Goal: Transaction & Acquisition: Book appointment/travel/reservation

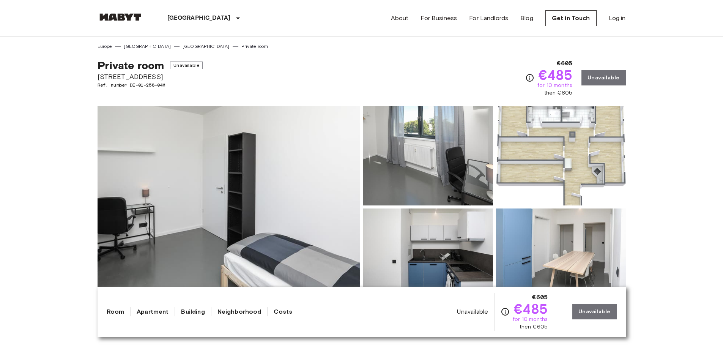
click at [241, 46] on link "Private room" at bounding box center [254, 46] width 27 height 7
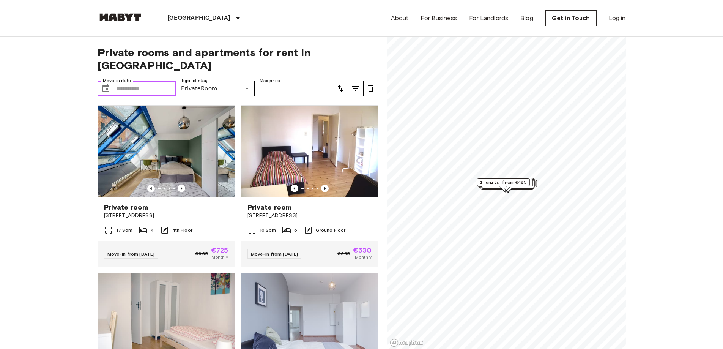
click at [154, 81] on input "Move-in date" at bounding box center [146, 88] width 60 height 15
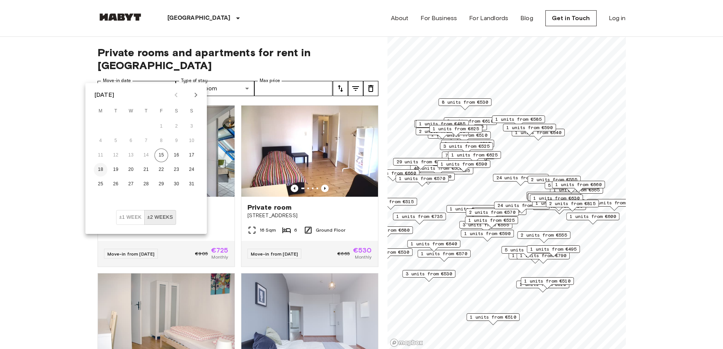
click at [99, 171] on button "18" at bounding box center [101, 170] width 14 height 14
type input "**********"
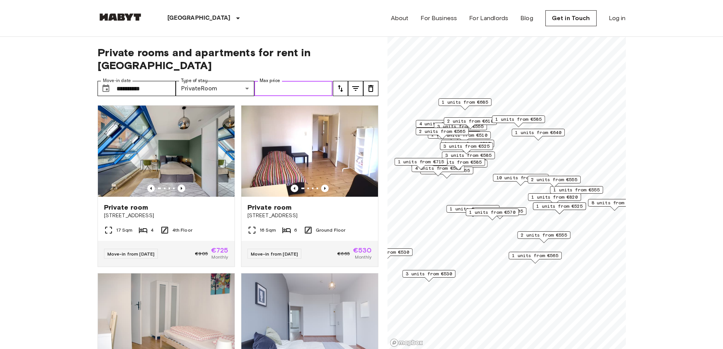
click at [301, 81] on input "Max price" at bounding box center [293, 88] width 79 height 15
click at [338, 84] on icon "tune" at bounding box center [340, 88] width 9 height 9
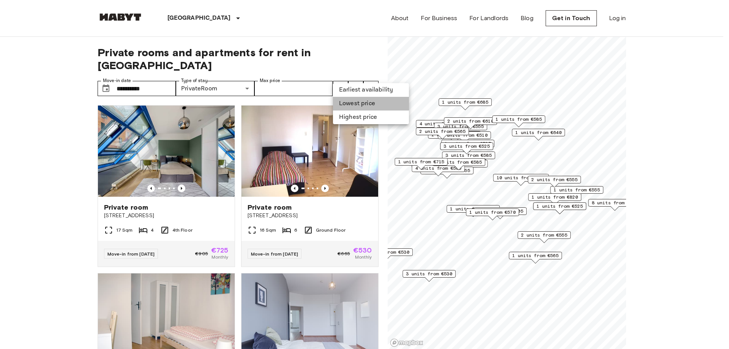
click at [346, 102] on li "Lowest price" at bounding box center [371, 104] width 76 height 14
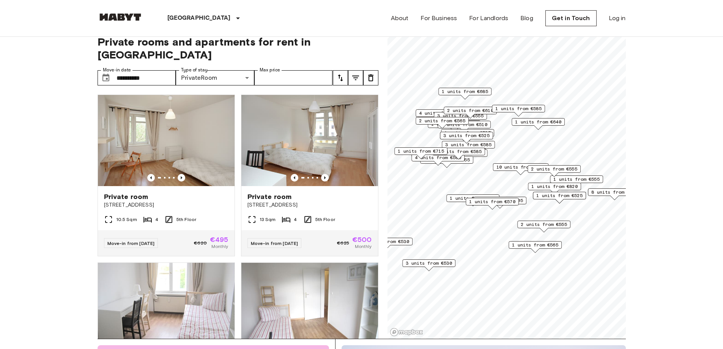
scroll to position [14, 0]
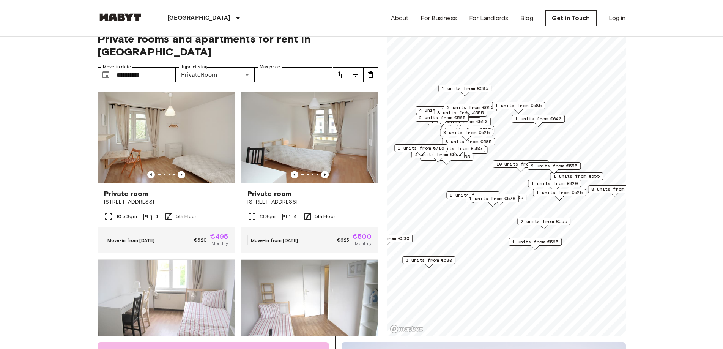
drag, startPoint x: 61, startPoint y: 123, endPoint x: 64, endPoint y: 127, distance: 4.6
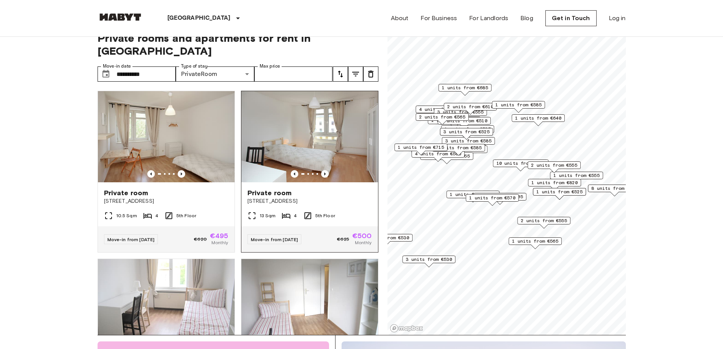
click at [310, 136] on img at bounding box center [309, 136] width 137 height 91
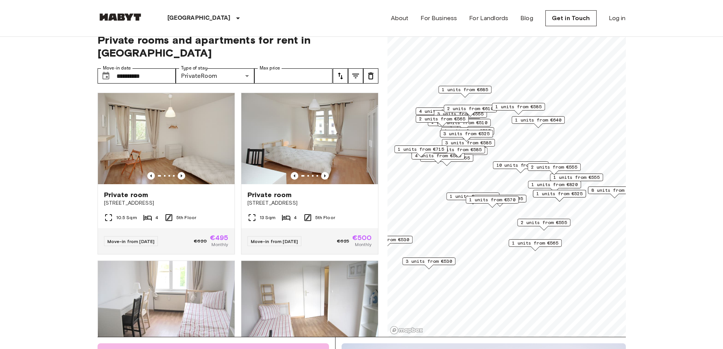
drag, startPoint x: 52, startPoint y: 131, endPoint x: 55, endPoint y: 122, distance: 9.4
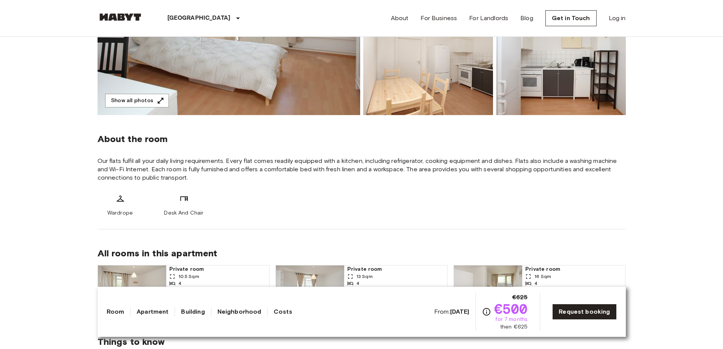
scroll to position [266, 0]
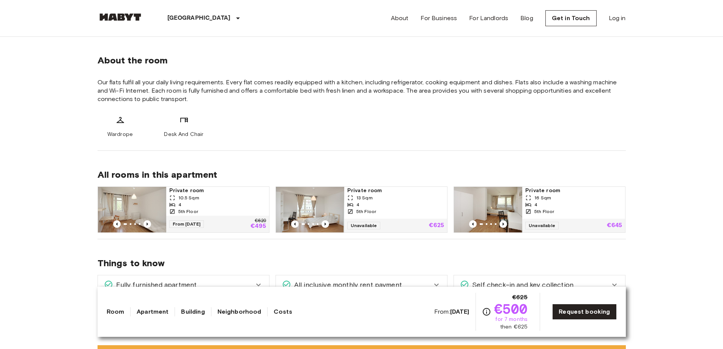
drag, startPoint x: 287, startPoint y: 125, endPoint x: 288, endPoint y: 131, distance: 5.7
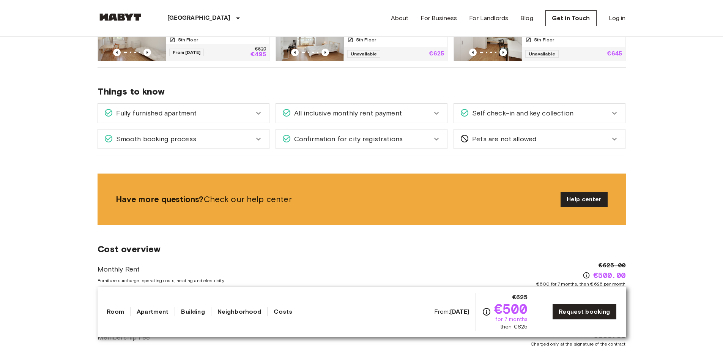
scroll to position [537, 0]
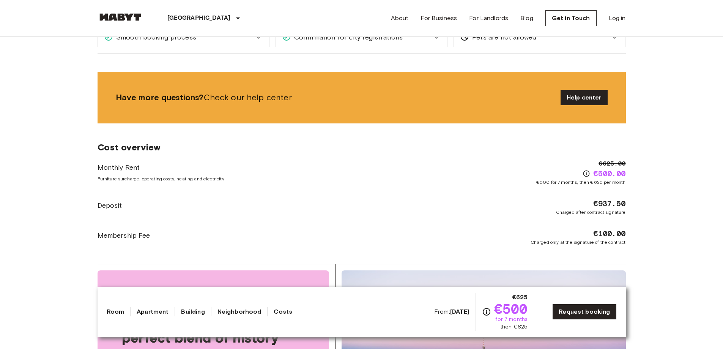
drag, startPoint x: 286, startPoint y: 149, endPoint x: 287, endPoint y: 155, distance: 6.1
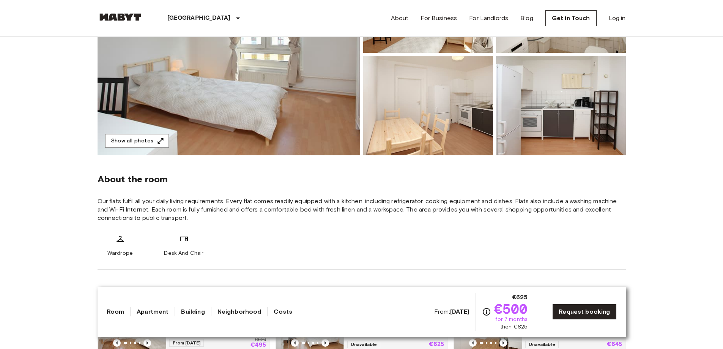
scroll to position [0, 0]
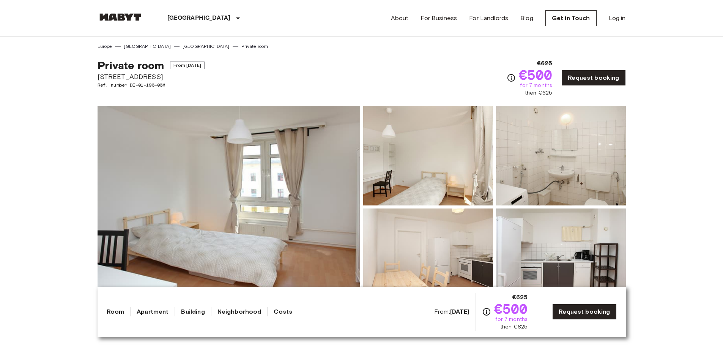
drag, startPoint x: 326, startPoint y: 197, endPoint x: 345, endPoint y: 19, distance: 178.2
click at [233, 183] on img at bounding box center [229, 207] width 263 height 202
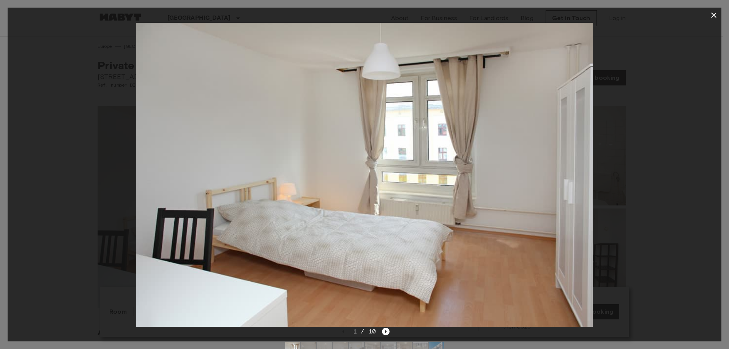
click at [381, 337] on div at bounding box center [364, 349] width 171 height 27
click at [382, 332] on icon "Next image" at bounding box center [386, 331] width 8 height 8
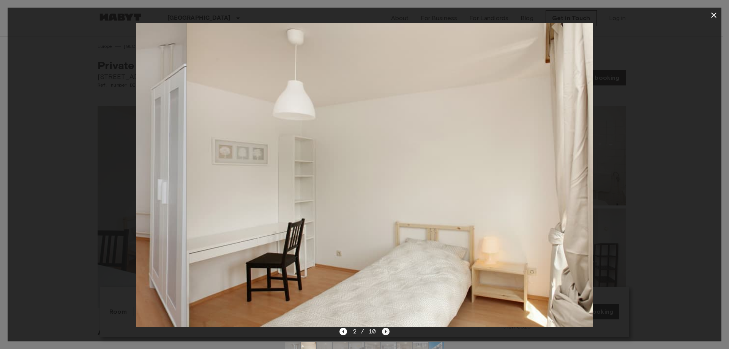
click at [382, 331] on icon "Next image" at bounding box center [386, 331] width 8 height 8
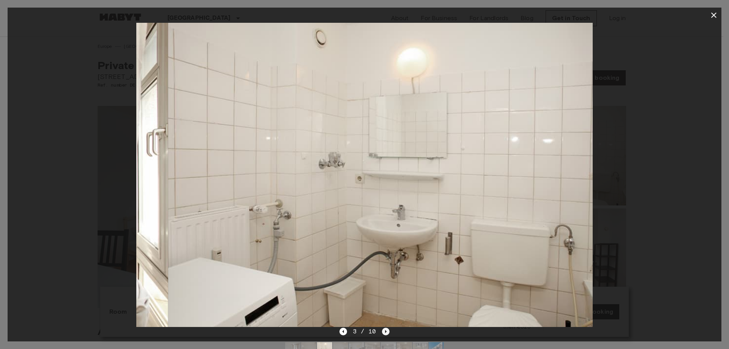
click at [382, 331] on icon "Next image" at bounding box center [386, 331] width 8 height 8
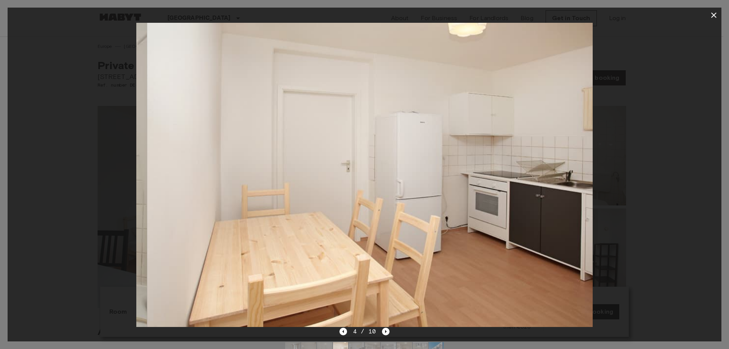
click at [349, 328] on div "4 / 10" at bounding box center [364, 331] width 50 height 9
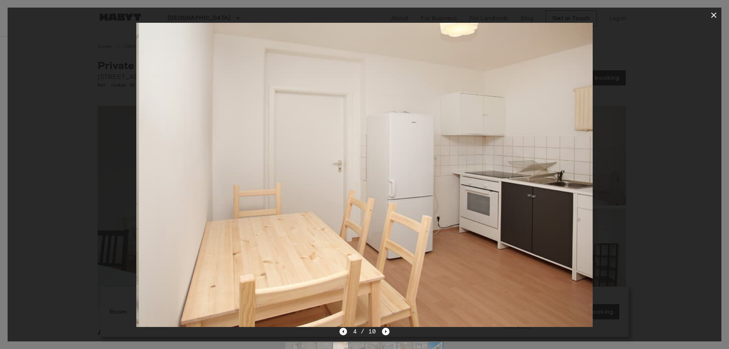
click at [344, 328] on icon "Previous image" at bounding box center [343, 331] width 8 height 8
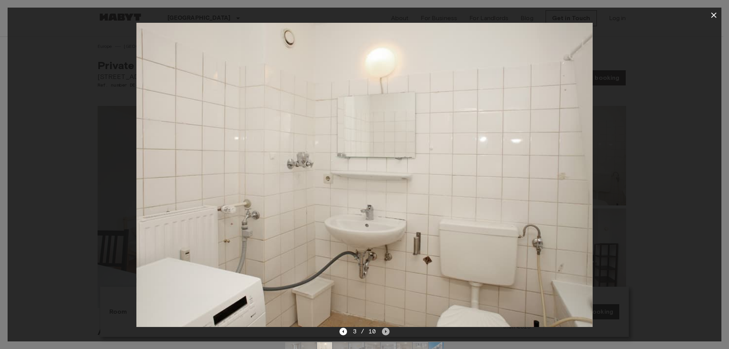
click at [384, 331] on icon "Next image" at bounding box center [386, 331] width 8 height 8
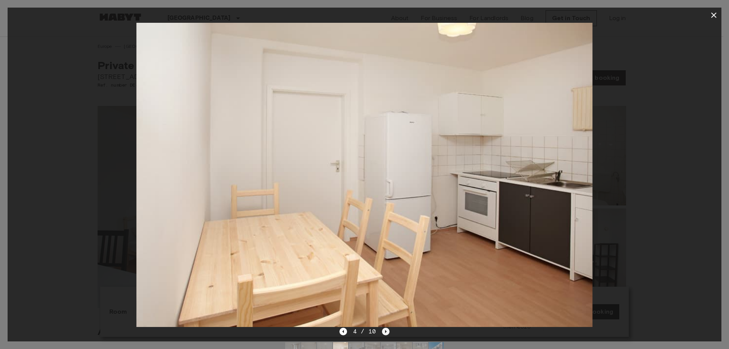
click at [384, 330] on icon "Next image" at bounding box center [386, 331] width 8 height 8
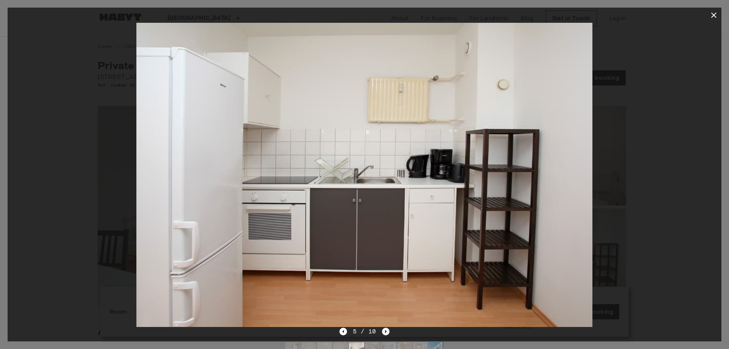
click at [384, 330] on icon "Next image" at bounding box center [386, 331] width 8 height 8
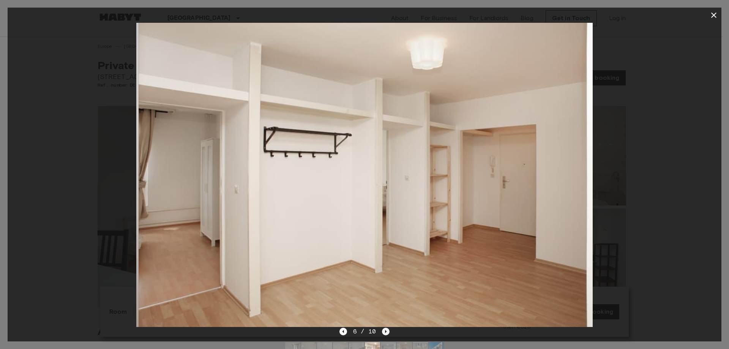
click at [384, 330] on icon "Next image" at bounding box center [386, 331] width 8 height 8
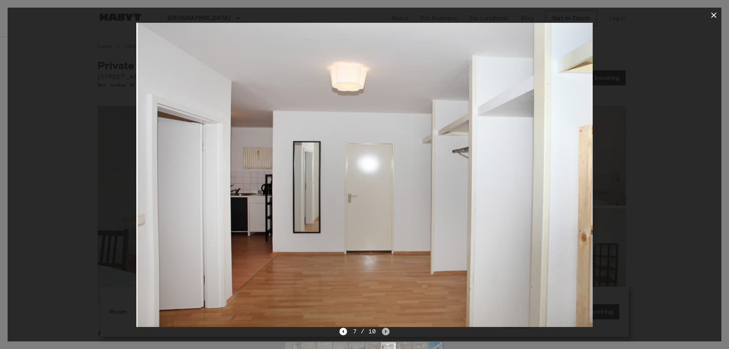
click at [384, 330] on icon "Next image" at bounding box center [386, 331] width 8 height 8
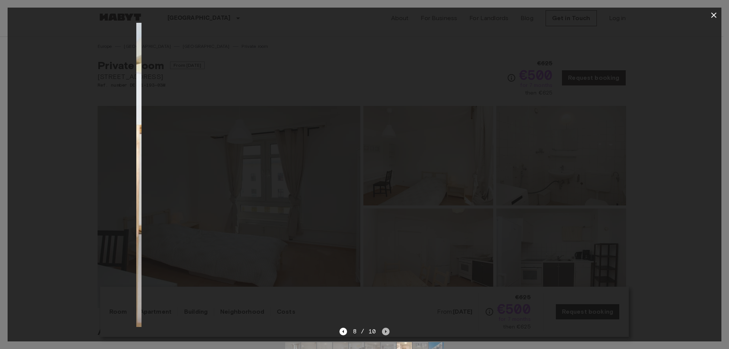
click at [384, 330] on icon "Next image" at bounding box center [386, 331] width 8 height 8
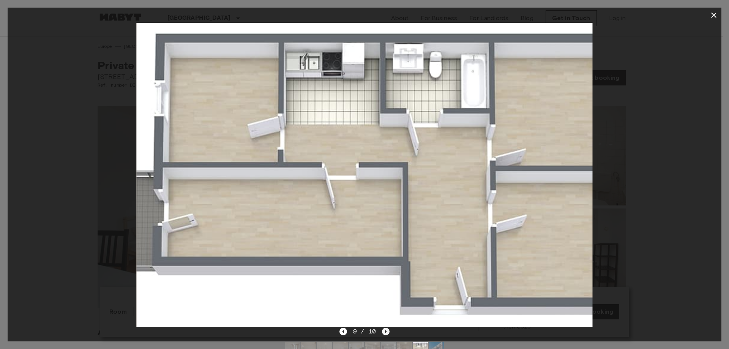
click at [386, 328] on icon "Next image" at bounding box center [386, 331] width 8 height 8
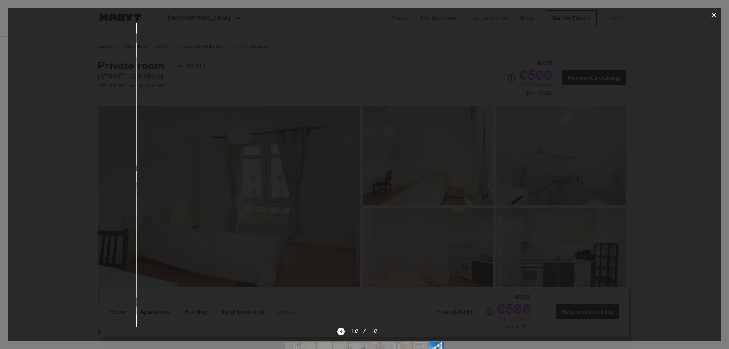
click at [342, 327] on div "10 / 10" at bounding box center [364, 175] width 713 height 334
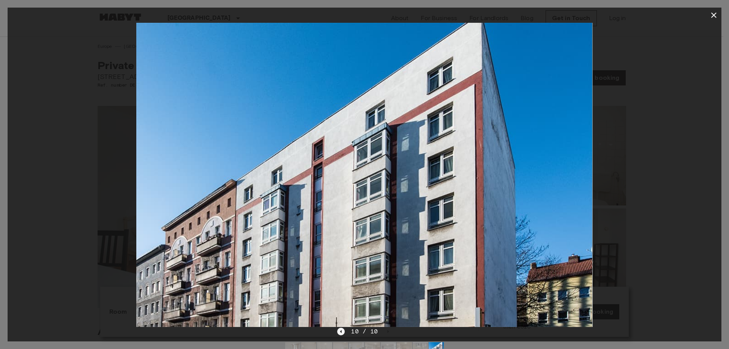
click at [342, 331] on icon "Previous image" at bounding box center [341, 331] width 2 height 3
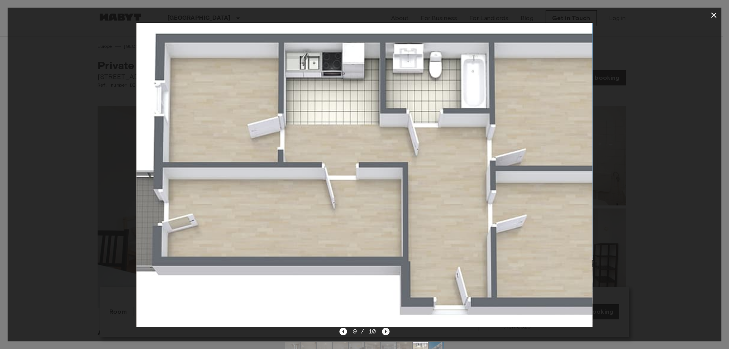
click at [385, 329] on icon "Next image" at bounding box center [386, 331] width 8 height 8
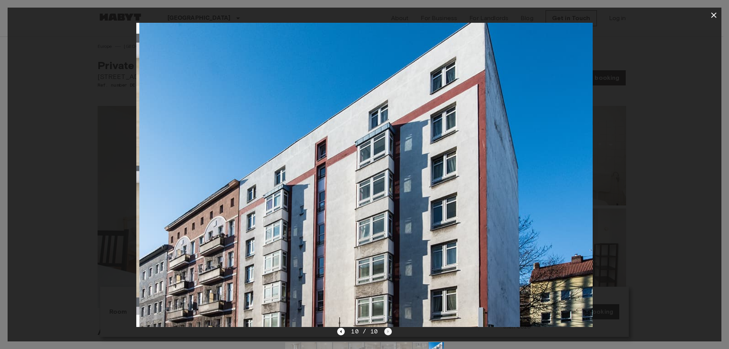
click at [385, 329] on div "10 / 10" at bounding box center [364, 331] width 54 height 9
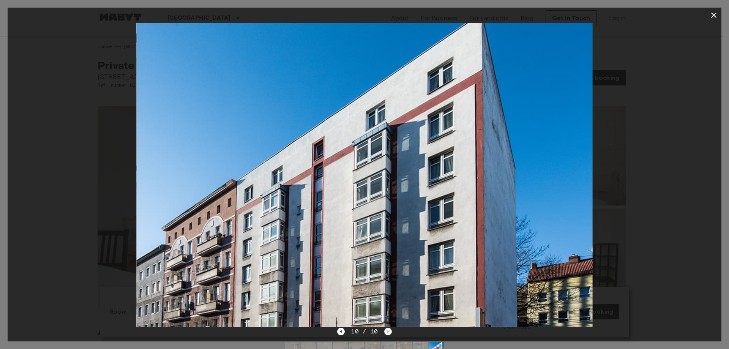
click at [385, 329] on div "10 / 10" at bounding box center [364, 331] width 54 height 9
click at [342, 330] on icon "Previous image" at bounding box center [341, 331] width 2 height 3
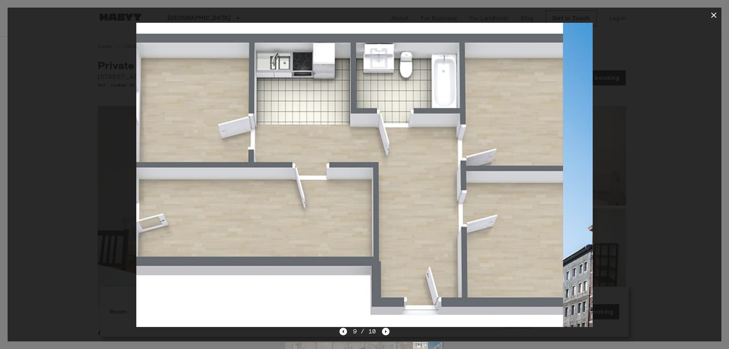
click at [342, 331] on icon "Previous image" at bounding box center [343, 331] width 8 height 8
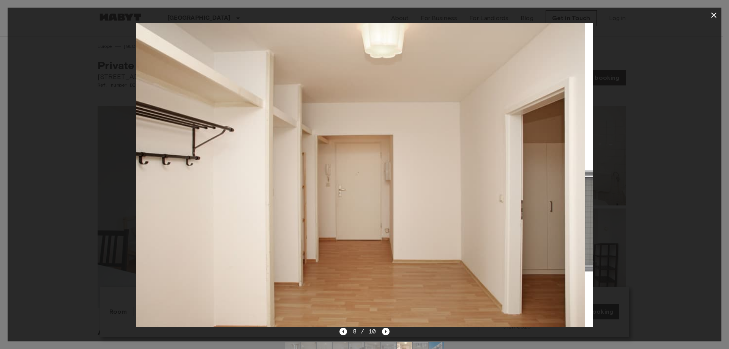
click at [49, 261] on div at bounding box center [364, 175] width 713 height 304
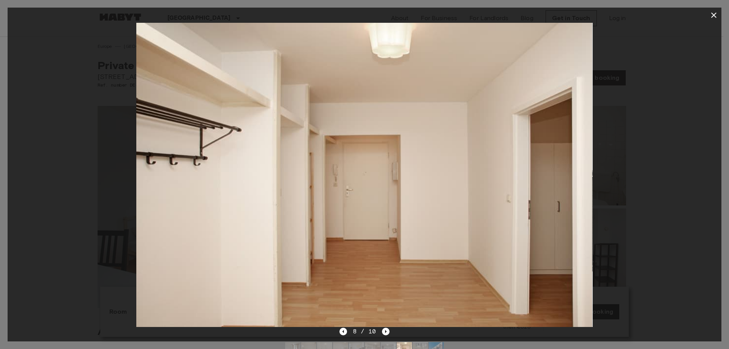
drag, startPoint x: 54, startPoint y: 259, endPoint x: 93, endPoint y: 237, distance: 44.9
click at [54, 258] on div at bounding box center [364, 175] width 713 height 304
click at [718, 10] on button "button" at bounding box center [713, 15] width 15 height 15
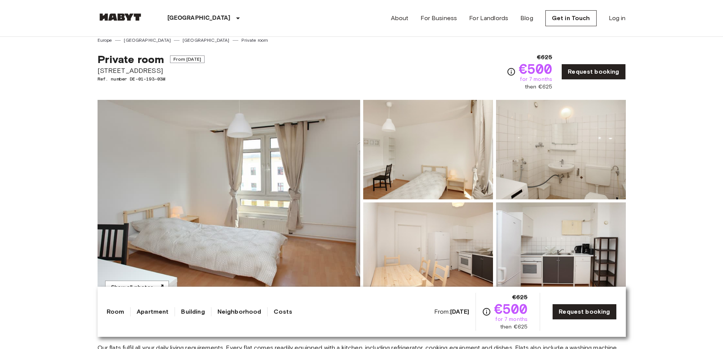
drag, startPoint x: 647, startPoint y: 104, endPoint x: 618, endPoint y: 113, distance: 30.5
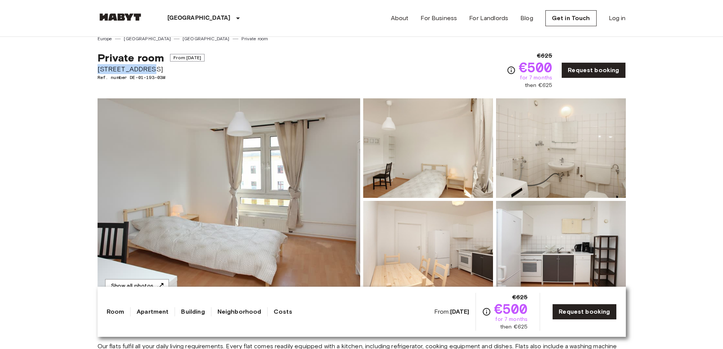
drag, startPoint x: 103, startPoint y: 69, endPoint x: 145, endPoint y: 69, distance: 42.5
click at [145, 69] on span "[STREET_ADDRESS]" at bounding box center [151, 69] width 107 height 10
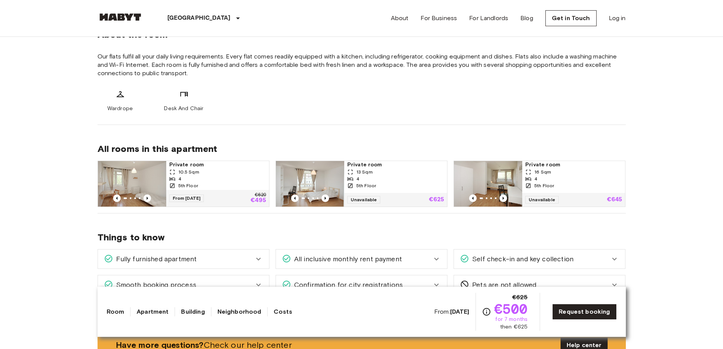
scroll to position [294, 0]
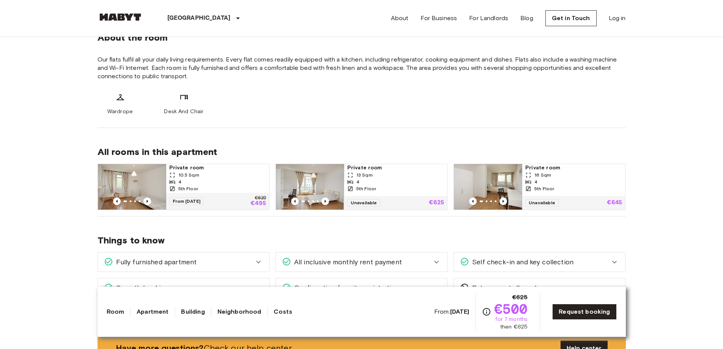
drag, startPoint x: 347, startPoint y: 126, endPoint x: 351, endPoint y: 116, distance: 10.8
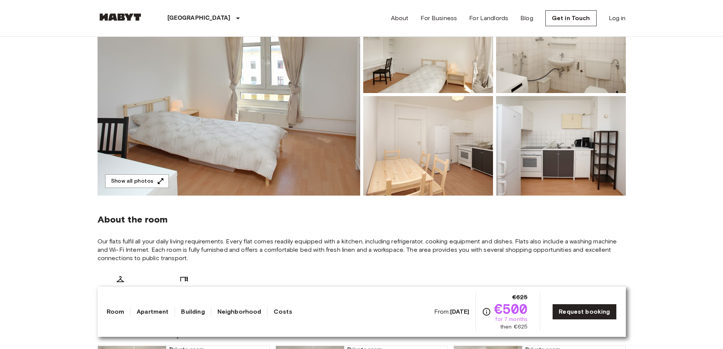
scroll to position [104, 0]
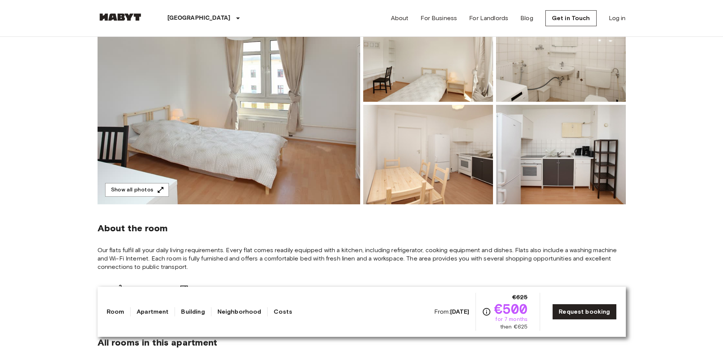
drag, startPoint x: 656, startPoint y: 116, endPoint x: 656, endPoint y: 110, distance: 6.1
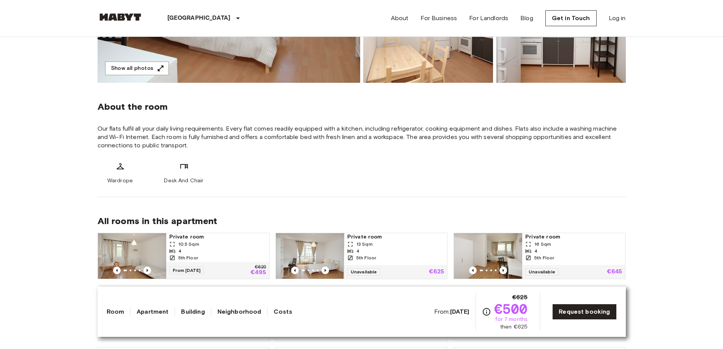
scroll to position [394, 0]
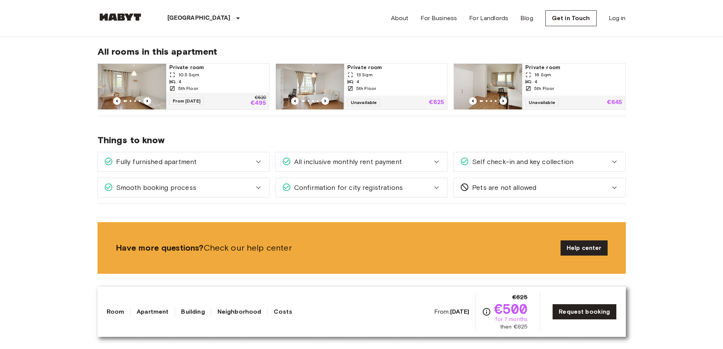
drag, startPoint x: 639, startPoint y: 197, endPoint x: 637, endPoint y: 243, distance: 46.3
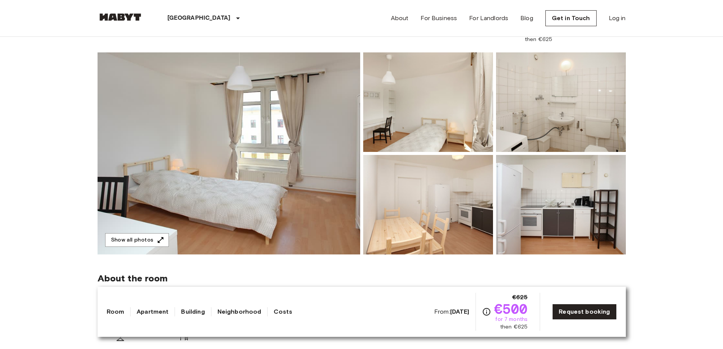
scroll to position [53, 0]
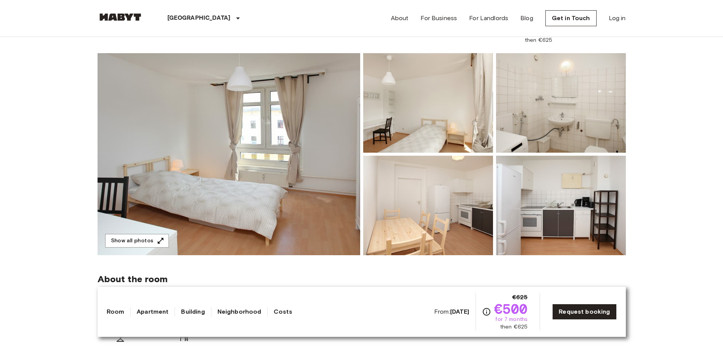
click at [296, 175] on img at bounding box center [229, 154] width 263 height 202
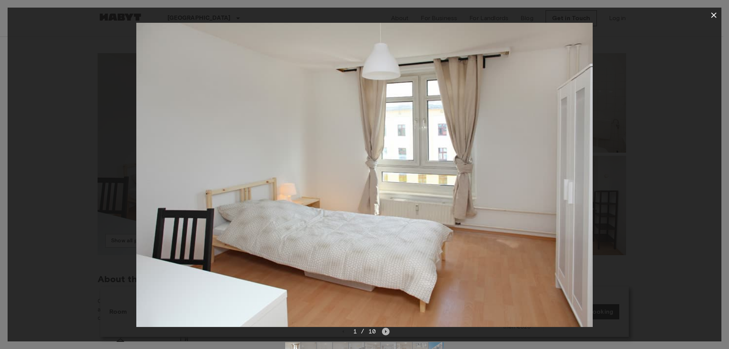
click at [382, 331] on icon "Next image" at bounding box center [386, 331] width 8 height 8
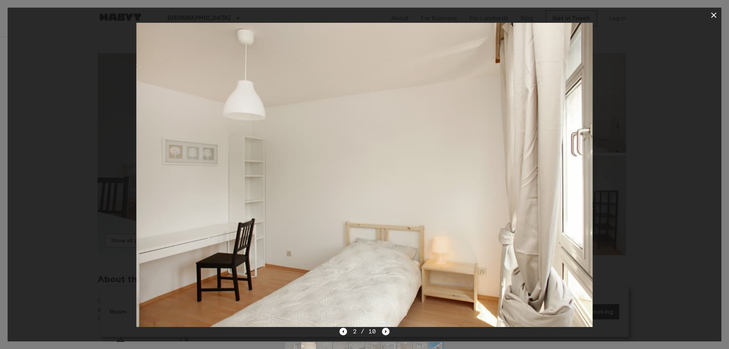
click at [382, 331] on icon "Next image" at bounding box center [386, 331] width 8 height 8
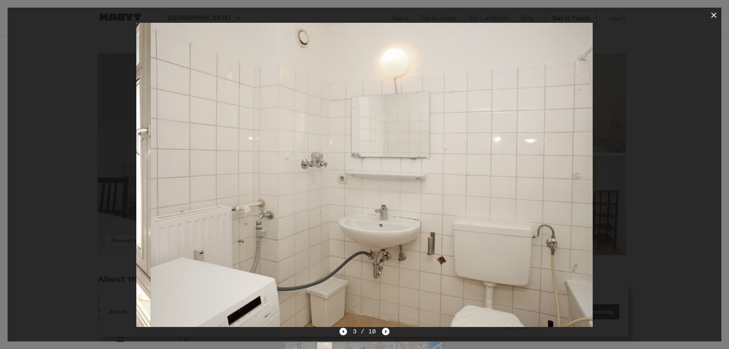
click at [382, 331] on icon "Next image" at bounding box center [386, 331] width 8 height 8
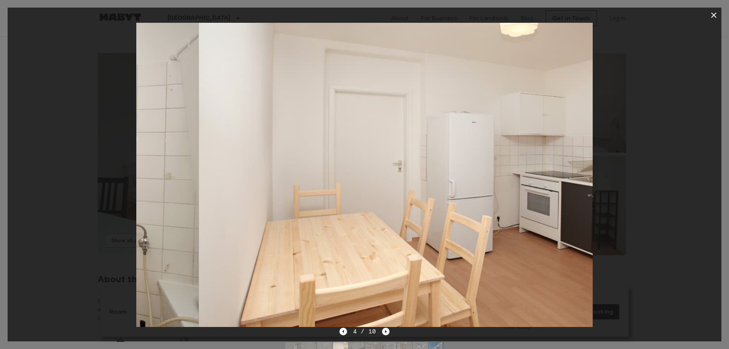
click at [382, 331] on icon "Next image" at bounding box center [386, 331] width 8 height 8
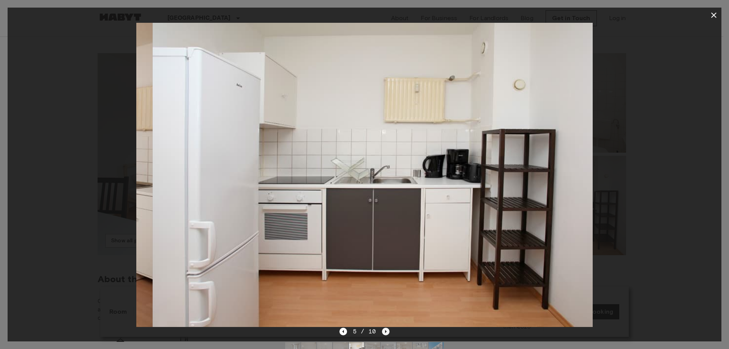
click at [382, 331] on icon "Next image" at bounding box center [386, 331] width 8 height 8
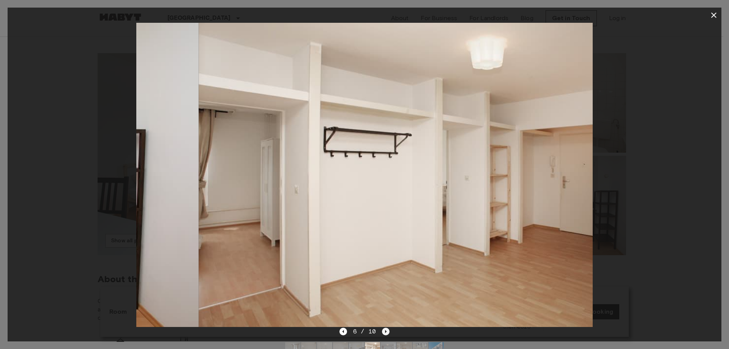
click at [382, 331] on icon "Next image" at bounding box center [386, 331] width 8 height 8
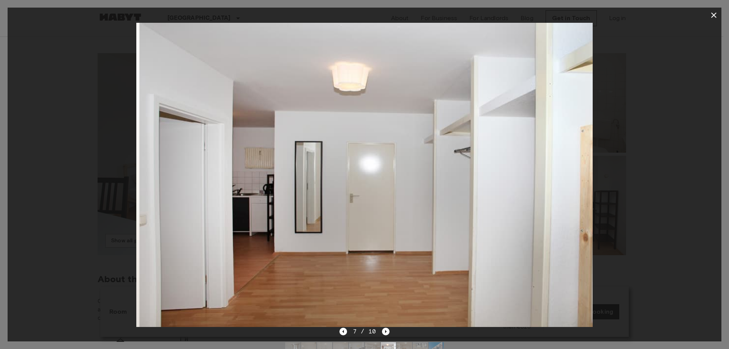
click at [349, 330] on div "7 / 10" at bounding box center [364, 331] width 50 height 9
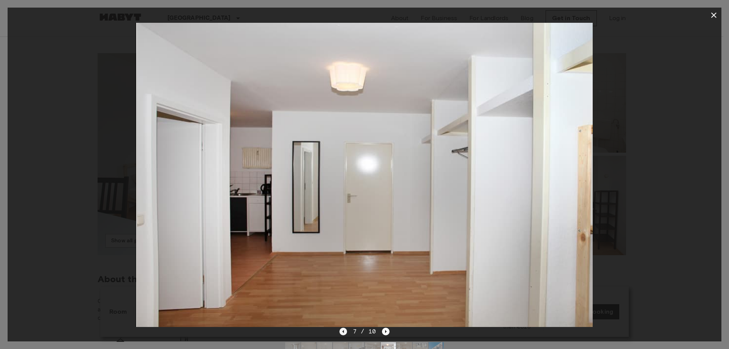
click at [343, 330] on icon "Previous image" at bounding box center [343, 331] width 8 height 8
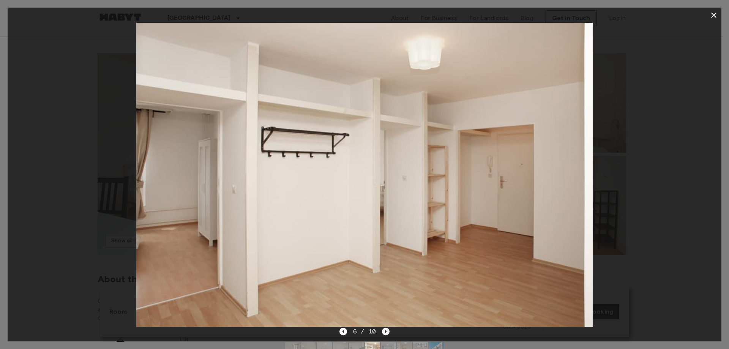
click at [383, 334] on icon "Next image" at bounding box center [386, 331] width 8 height 8
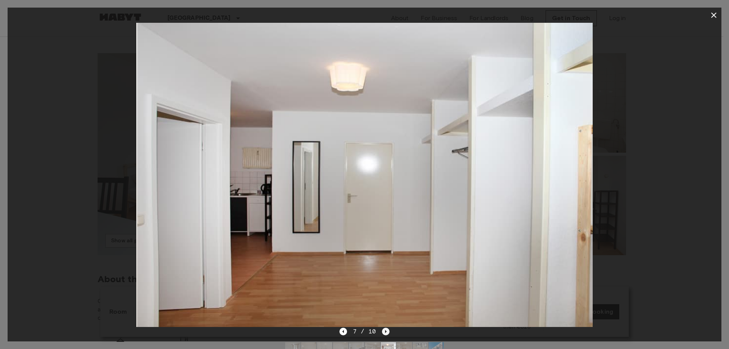
click at [387, 333] on icon "Next image" at bounding box center [386, 331] width 8 height 8
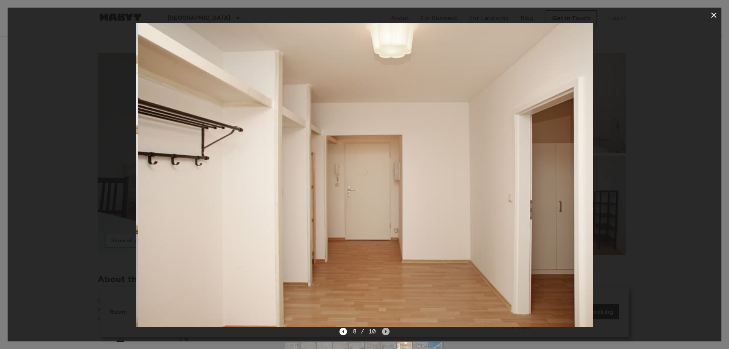
click at [387, 333] on icon "Next image" at bounding box center [386, 331] width 8 height 8
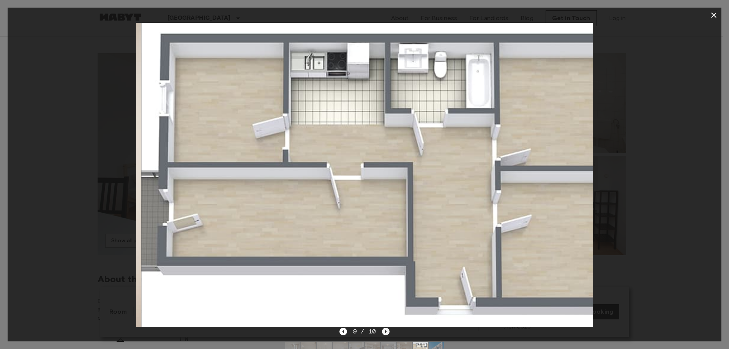
click at [387, 333] on icon "Next image" at bounding box center [386, 331] width 8 height 8
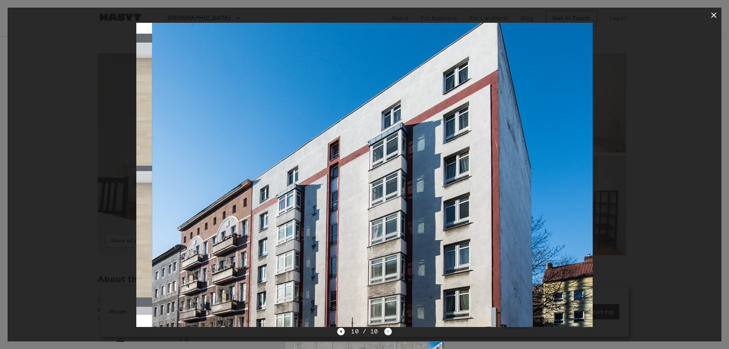
click at [387, 333] on div "10 / 10" at bounding box center [364, 331] width 54 height 9
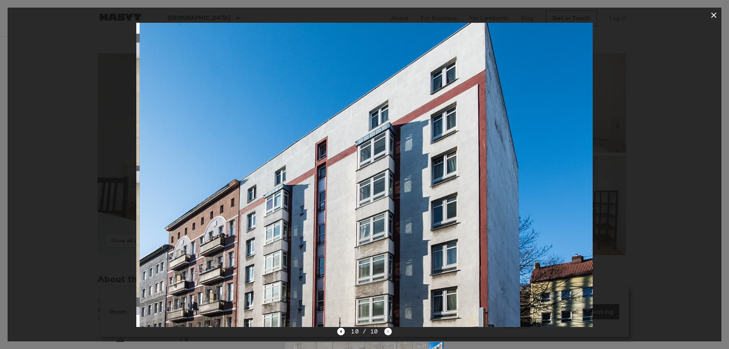
click at [387, 333] on div "10 / 10" at bounding box center [364, 331] width 54 height 9
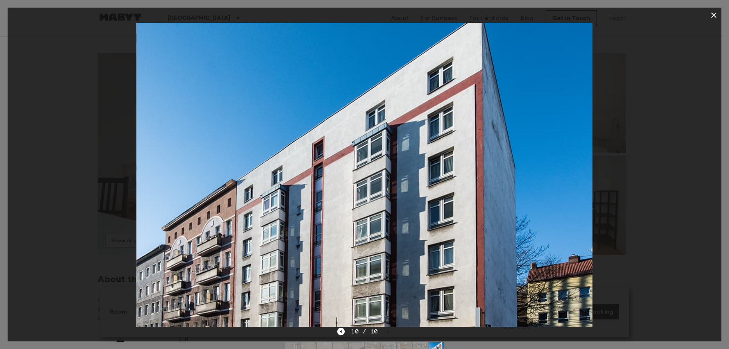
click at [348, 331] on div "10 / 10" at bounding box center [364, 331] width 54 height 9
click at [342, 332] on icon "Previous image" at bounding box center [341, 331] width 8 height 8
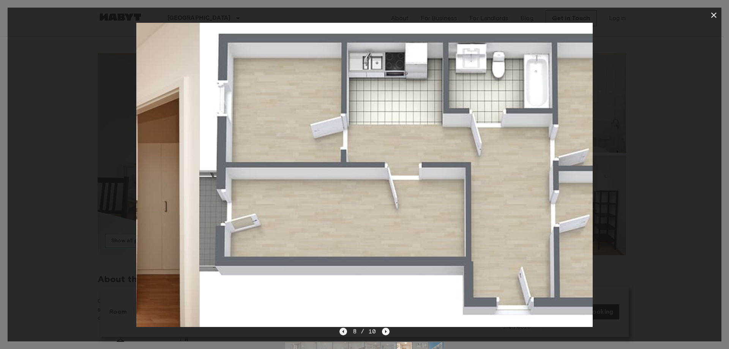
click at [342, 332] on icon "Previous image" at bounding box center [343, 331] width 8 height 8
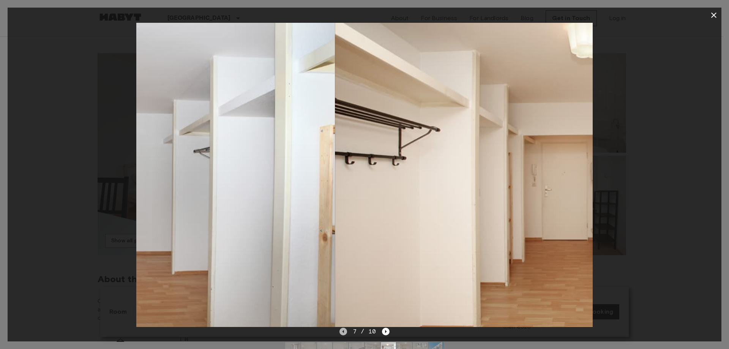
click at [342, 332] on icon "Previous image" at bounding box center [343, 331] width 8 height 8
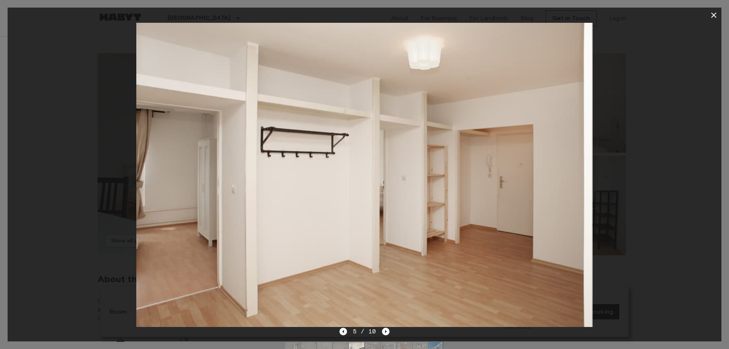
click at [342, 332] on icon "Previous image" at bounding box center [343, 331] width 8 height 8
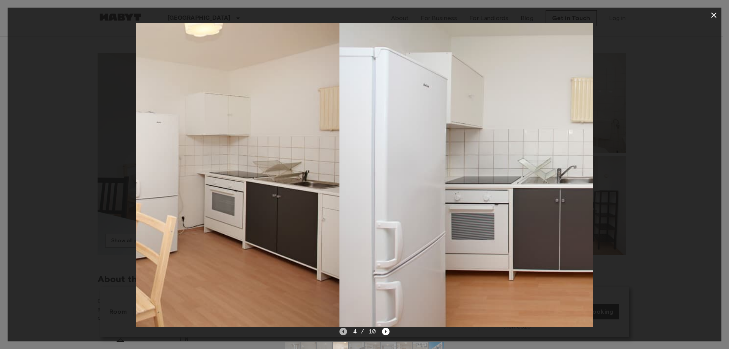
click at [342, 332] on icon "Previous image" at bounding box center [343, 331] width 8 height 8
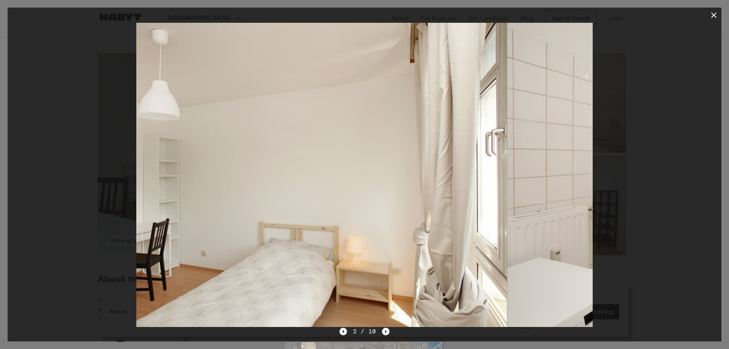
click at [342, 332] on icon "Previous image" at bounding box center [343, 331] width 8 height 8
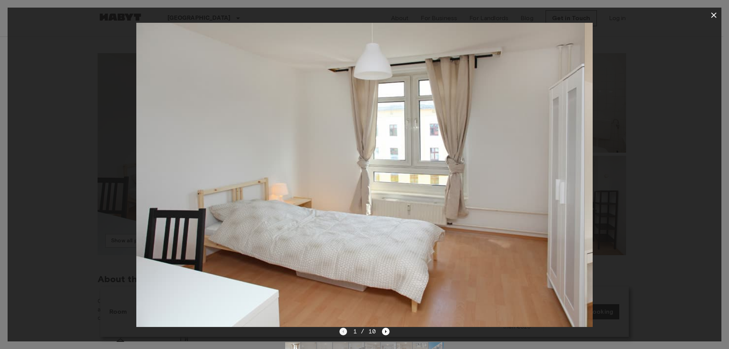
click at [342, 332] on div "1 / 10" at bounding box center [364, 331] width 50 height 9
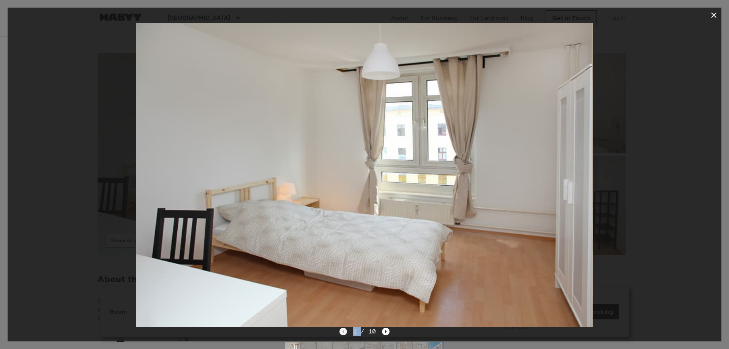
click at [342, 332] on div "1 / 10" at bounding box center [364, 331] width 50 height 9
click at [382, 331] on icon "Next image" at bounding box center [386, 331] width 8 height 8
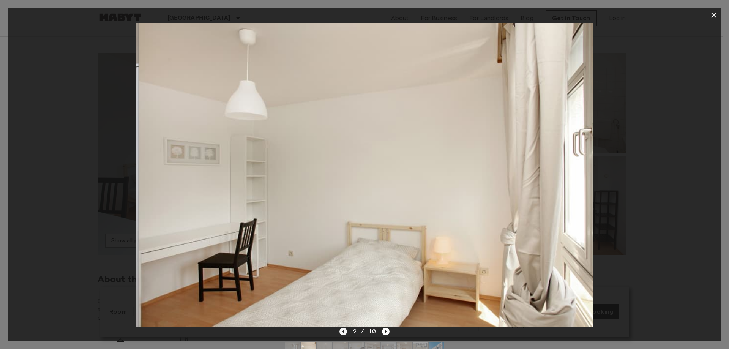
click at [347, 332] on icon "Previous image" at bounding box center [343, 331] width 8 height 8
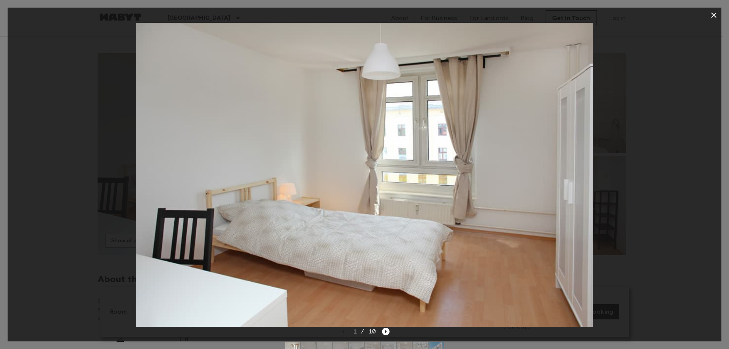
click at [715, 16] on icon "button" at bounding box center [713, 15] width 5 height 5
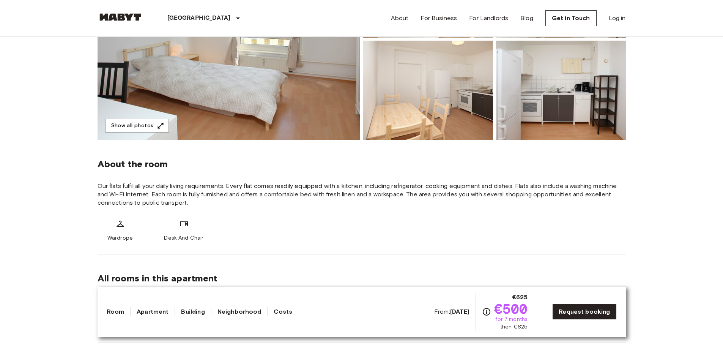
drag, startPoint x: 342, startPoint y: 179, endPoint x: 354, endPoint y: 127, distance: 53.5
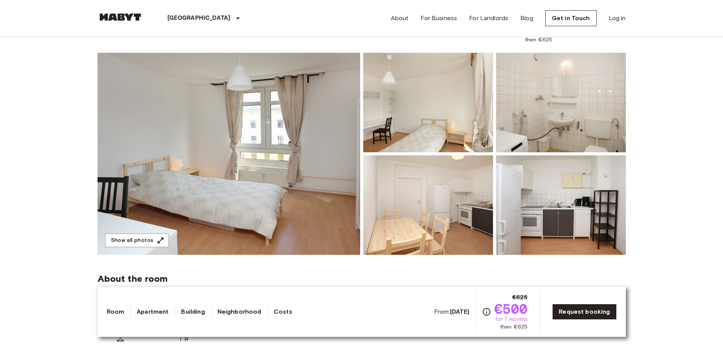
click at [312, 156] on img at bounding box center [229, 154] width 263 height 202
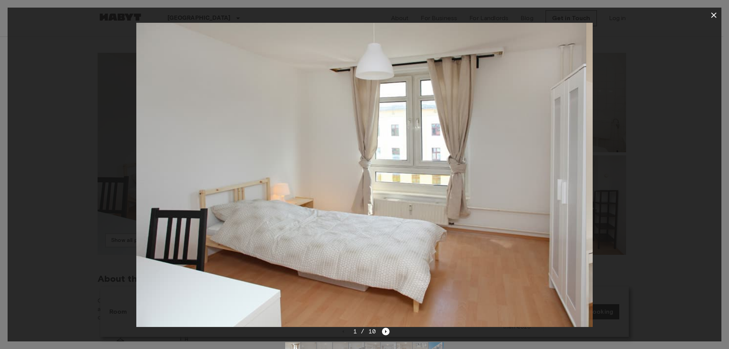
click at [60, 153] on div at bounding box center [364, 175] width 713 height 304
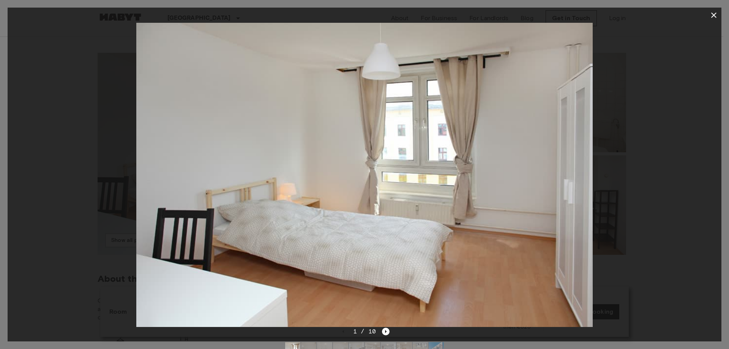
click at [663, 78] on div at bounding box center [364, 175] width 713 height 304
click at [710, 16] on icon "button" at bounding box center [713, 15] width 9 height 9
